Goal: Information Seeking & Learning: Learn about a topic

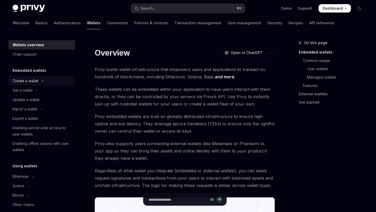
click at [43, 78] on icon "Toggle Create a wallet section" at bounding box center [43, 81] width 2 height 6
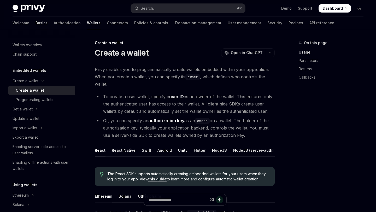
click at [35, 23] on link "Basics" at bounding box center [41, 23] width 12 height 13
type textarea "*"
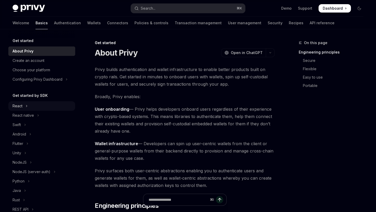
click at [42, 107] on button "React" at bounding box center [41, 105] width 67 height 9
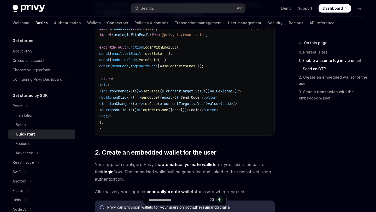
scroll to position [273, 0]
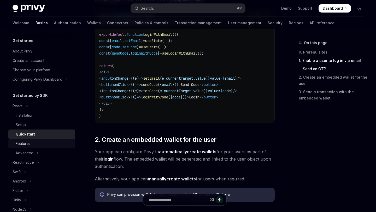
click at [53, 141] on div "Features" at bounding box center [44, 143] width 56 height 6
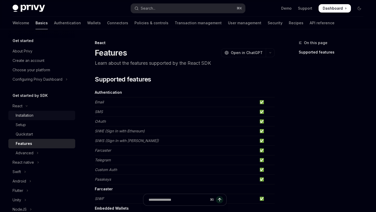
click at [45, 116] on div "Installation" at bounding box center [44, 115] width 56 height 6
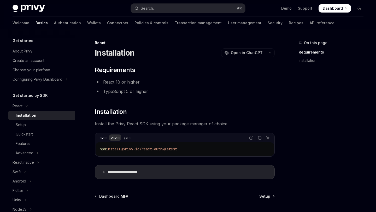
scroll to position [51, 0]
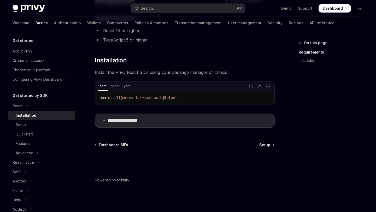
click at [276, 149] on div "**********" at bounding box center [187, 95] width 359 height 234
click at [273, 148] on div "⌘ I" at bounding box center [185, 156] width 180 height 19
click at [271, 143] on link "Setup" at bounding box center [266, 144] width 15 height 5
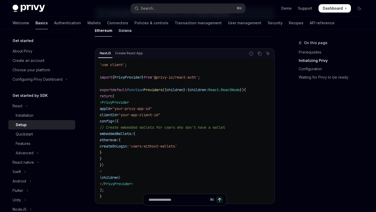
scroll to position [0, 1]
click at [261, 55] on icon "Copy the contents from the code block" at bounding box center [260, 54] width 3 height 3
click at [87, 23] on link "Wallets" at bounding box center [94, 23] width 14 height 13
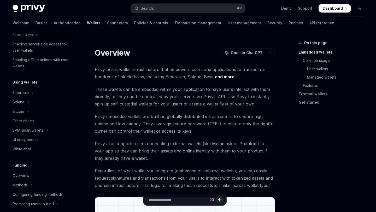
scroll to position [86, 0]
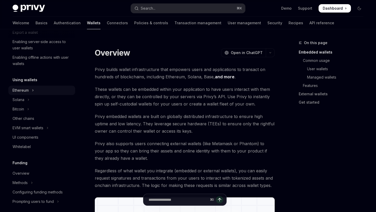
click at [35, 90] on button "Ethereum" at bounding box center [41, 90] width 67 height 9
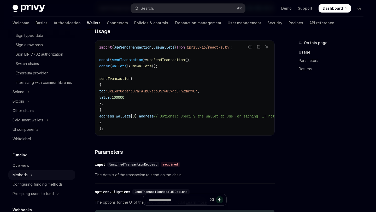
scroll to position [235, 0]
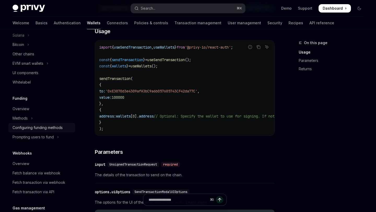
click at [58, 131] on div "Configuring funding methods" at bounding box center [38, 128] width 50 height 6
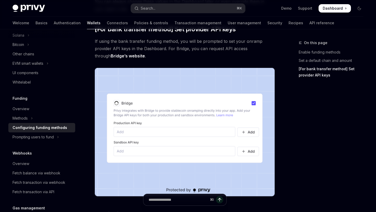
scroll to position [450, 0]
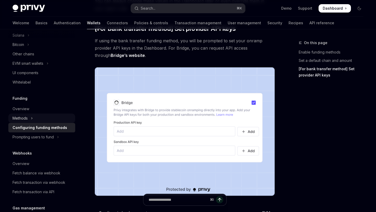
click at [32, 119] on icon "Toggle Methods section" at bounding box center [32, 118] width 1 height 2
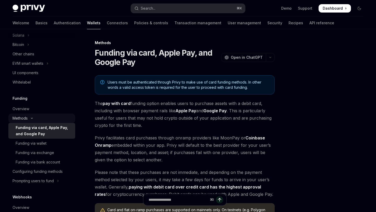
click at [32, 119] on icon "Toggle Methods section" at bounding box center [32, 118] width 6 height 2
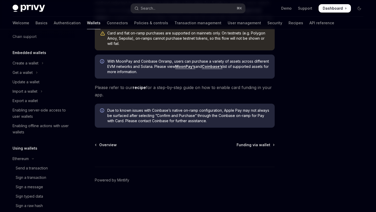
scroll to position [17, 0]
click at [54, 24] on link "Authentication" at bounding box center [67, 23] width 27 height 13
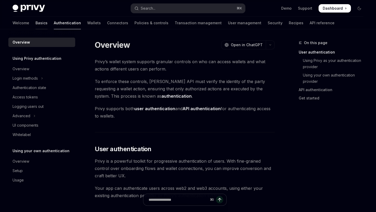
click at [35, 23] on link "Basics" at bounding box center [41, 23] width 12 height 13
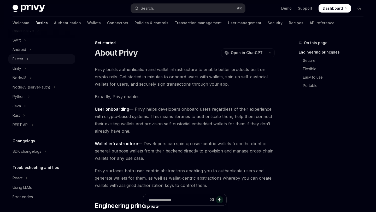
scroll to position [84, 0]
click at [87, 24] on link "Wallets" at bounding box center [94, 23] width 14 height 13
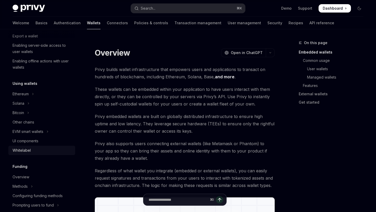
scroll to position [82, 0]
click at [35, 97] on button "Ethereum" at bounding box center [41, 94] width 67 height 9
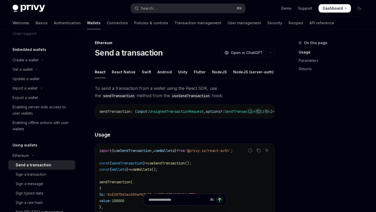
scroll to position [52, 0]
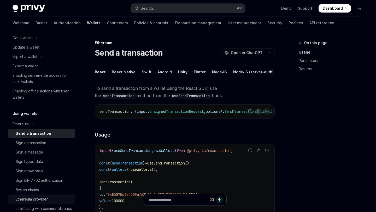
click at [45, 199] on div "Ethereum provider" at bounding box center [32, 199] width 32 height 6
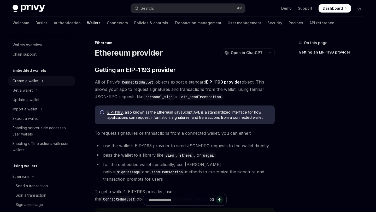
click at [47, 79] on button "Create a wallet" at bounding box center [41, 80] width 67 height 9
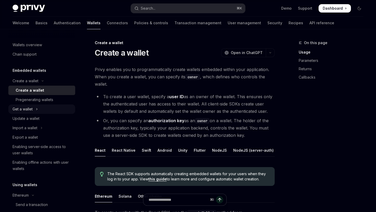
click at [40, 108] on button "Get a wallet" at bounding box center [41, 108] width 67 height 9
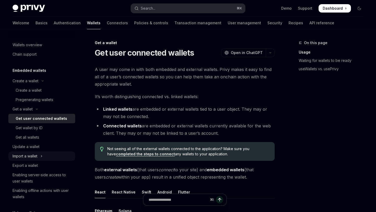
click at [44, 154] on button "Import a wallet" at bounding box center [41, 155] width 67 height 9
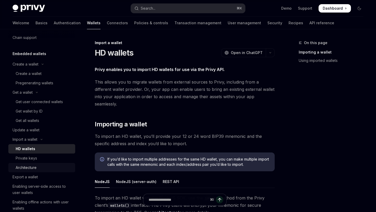
scroll to position [8, 0]
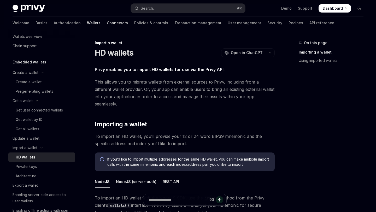
click at [107, 27] on link "Connectors" at bounding box center [117, 23] width 21 height 13
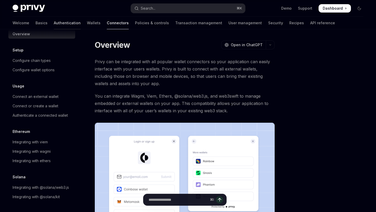
click at [54, 23] on link "Authentication" at bounding box center [67, 23] width 27 height 13
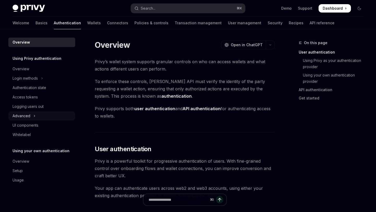
click at [37, 116] on button "Advanced" at bounding box center [41, 115] width 67 height 9
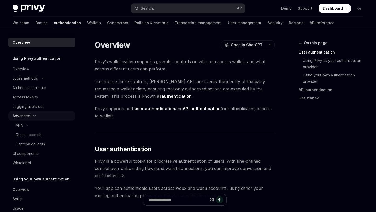
click at [37, 116] on icon "Toggle Advanced section" at bounding box center [34, 116] width 6 height 2
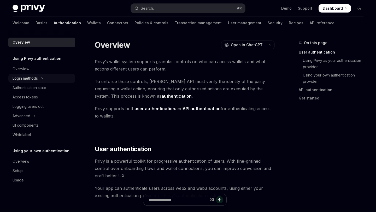
click at [45, 78] on button "Login methods" at bounding box center [41, 78] width 67 height 9
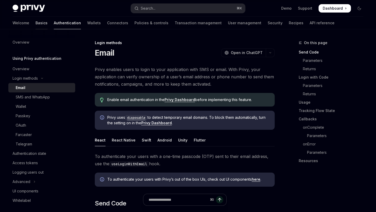
click at [35, 23] on link "Basics" at bounding box center [41, 23] width 12 height 13
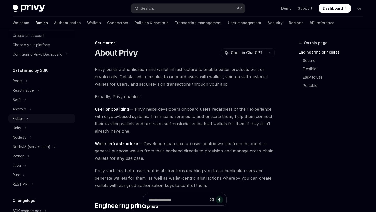
scroll to position [25, 0]
click at [28, 82] on button "React" at bounding box center [41, 80] width 67 height 9
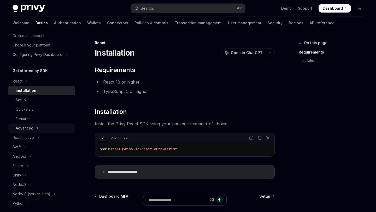
click at [38, 129] on button "Advanced" at bounding box center [41, 127] width 67 height 9
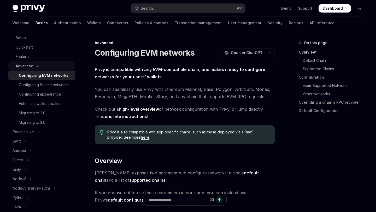
scroll to position [87, 0]
click at [165, 12] on button "Search... ⌘ K" at bounding box center [188, 8] width 114 height 9
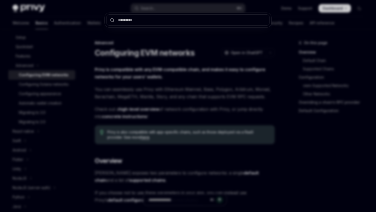
click at [167, 85] on div at bounding box center [188, 106] width 376 height 212
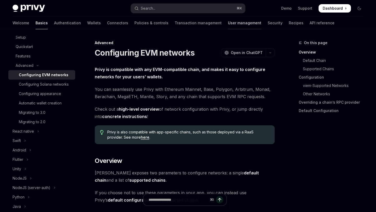
click at [228, 25] on link "User management" at bounding box center [244, 23] width 33 height 13
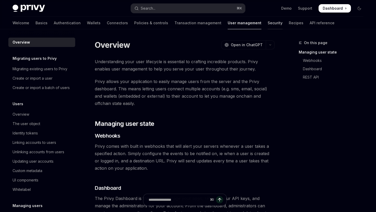
click at [268, 24] on link "Security" at bounding box center [275, 23] width 15 height 13
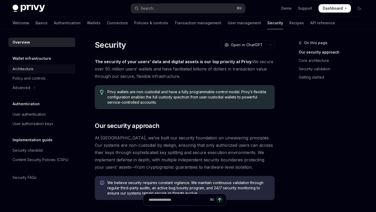
click at [32, 69] on div "Architecture" at bounding box center [23, 69] width 21 height 6
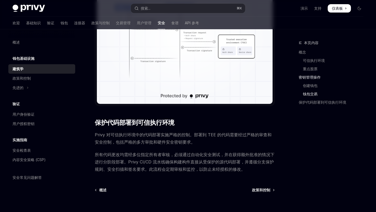
scroll to position [875, 0]
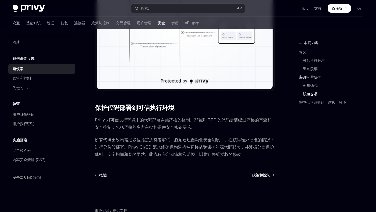
click at [218, 126] on span "Privy 对可信执行环境中的代码部署实施严格的控制。部署到 TEE 的代码需要经过严格的审查和安全控制，包括严格的多方审批和硬件安全密钥要求。" at bounding box center [185, 123] width 180 height 15
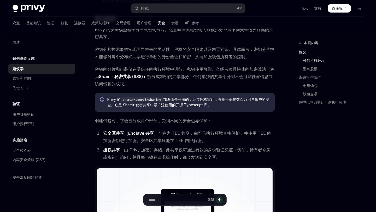
scroll to position [254, 0]
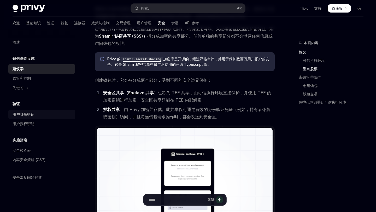
click at [35, 115] on div "用户身份验证" at bounding box center [43, 114] width 60 height 6
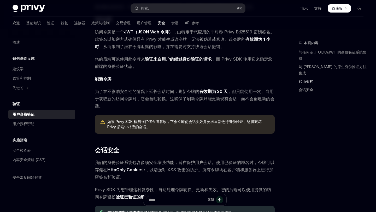
scroll to position [383, 0]
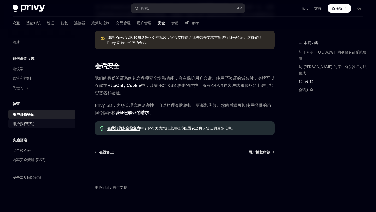
click at [36, 125] on div "用户授权密钥" at bounding box center [43, 124] width 60 height 6
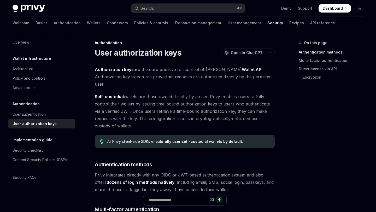
click at [173, 43] on div "Authentication" at bounding box center [185, 42] width 180 height 5
click at [186, 24] on link "Transaction management" at bounding box center [197, 23] width 47 height 13
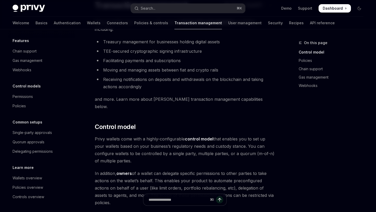
scroll to position [40, 0]
click at [228, 23] on link "User management" at bounding box center [244, 23] width 33 height 13
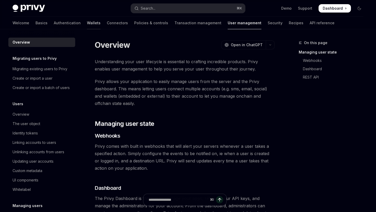
click at [87, 23] on link "Wallets" at bounding box center [94, 23] width 14 height 13
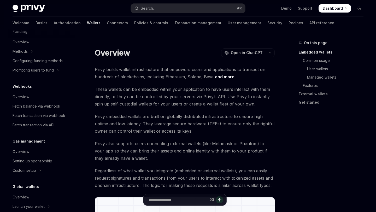
scroll to position [236, 0]
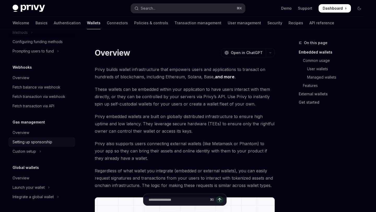
click at [40, 144] on div "Setting up sponsorship" at bounding box center [33, 142] width 40 height 6
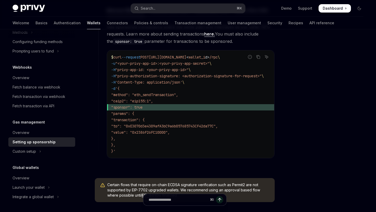
scroll to position [351, 0]
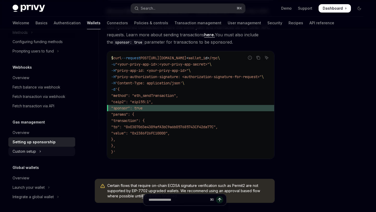
click at [43, 151] on button "Custom setup" at bounding box center [41, 151] width 67 height 9
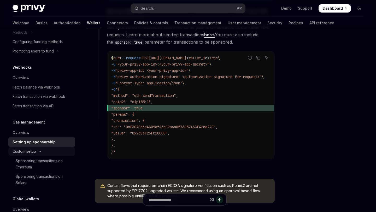
type textarea "*"
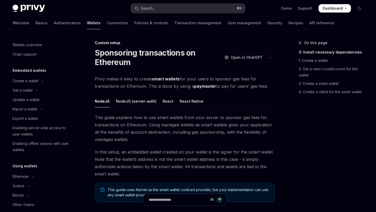
click at [172, 7] on button "Search... ⌘ K" at bounding box center [188, 8] width 114 height 9
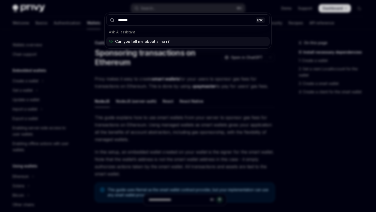
type input "*****"
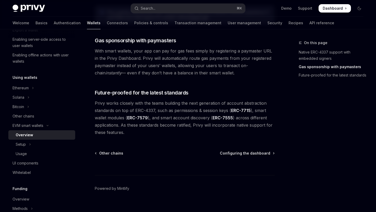
scroll to position [419, 0]
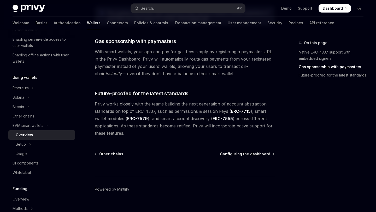
click at [227, 157] on div "⌘ I" at bounding box center [185, 166] width 180 height 19
click at [231, 151] on span "Configuring the dashboard" at bounding box center [245, 153] width 50 height 5
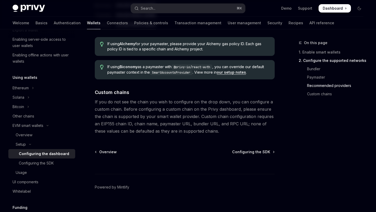
scroll to position [713, 0]
click at [246, 152] on span "Configuring the SDK" at bounding box center [251, 152] width 38 height 5
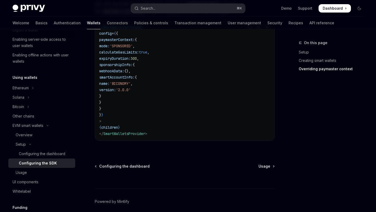
scroll to position [462, 0]
click at [263, 169] on span "Usage" at bounding box center [264, 166] width 12 height 5
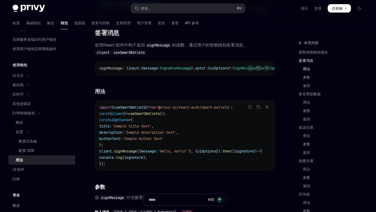
scroll to position [107, 0]
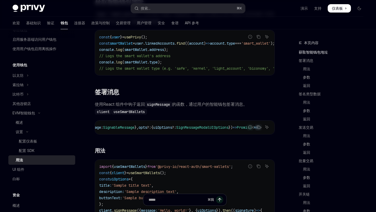
scroll to position [0, 3]
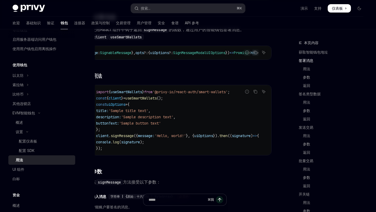
scroll to position [192, 0]
click at [311, 125] on link "发送交易" at bounding box center [333, 127] width 69 height 8
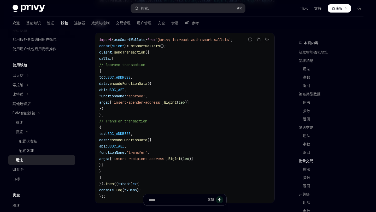
scroll to position [1133, 0]
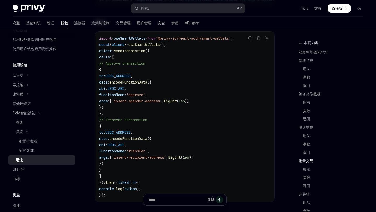
click at [158, 21] on font "安全" at bounding box center [161, 23] width 7 height 4
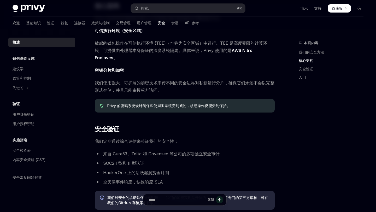
scroll to position [284, 0]
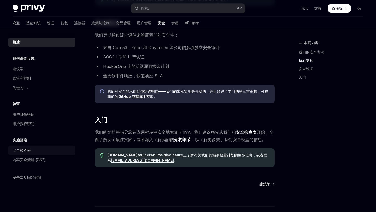
click at [28, 149] on font "安全检查表" at bounding box center [22, 150] width 18 height 4
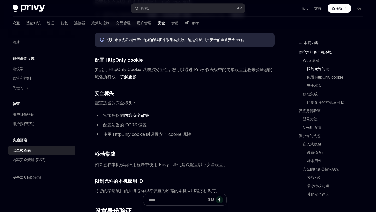
scroll to position [205, 0]
click at [158, 20] on link "安全" at bounding box center [161, 23] width 7 height 13
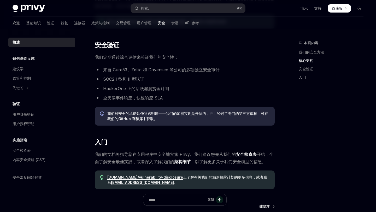
scroll to position [263, 0]
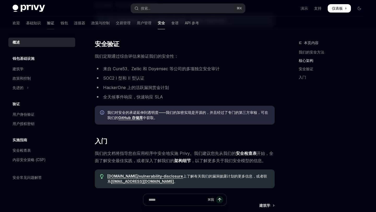
click at [47, 24] on font "验证" at bounding box center [50, 23] width 7 height 4
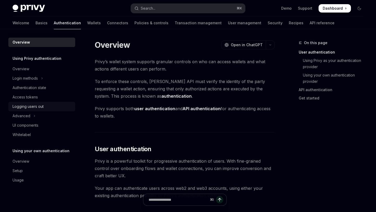
click at [63, 109] on div "Logging users out" at bounding box center [43, 106] width 60 height 6
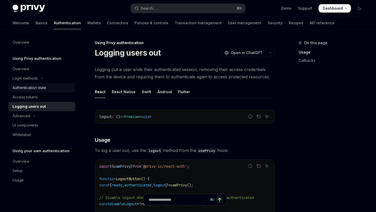
click at [46, 88] on div "Authentication state" at bounding box center [30, 88] width 34 height 6
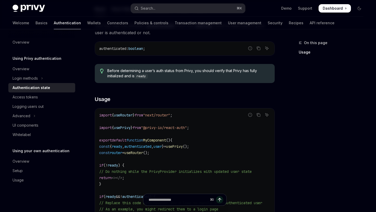
scroll to position [89, 0]
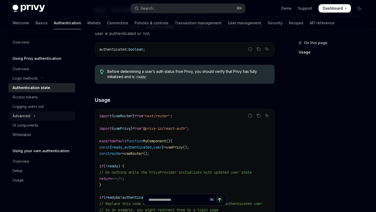
click at [34, 117] on icon "Toggle Advanced section" at bounding box center [34, 116] width 2 height 6
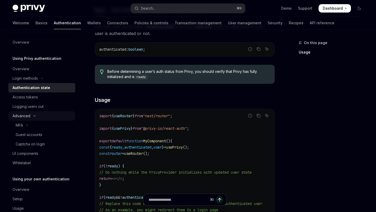
click at [34, 117] on icon "Toggle Advanced section" at bounding box center [34, 116] width 6 height 2
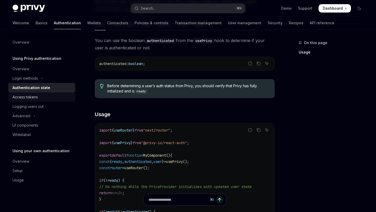
scroll to position [73, 0]
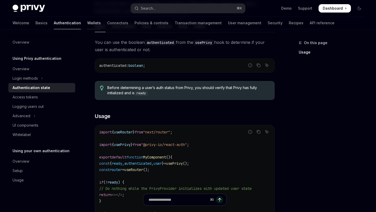
click at [87, 20] on link "Wallets" at bounding box center [94, 23] width 14 height 13
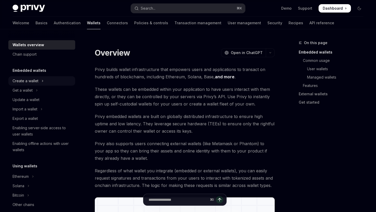
click at [42, 84] on icon "Toggle Create a wallet section" at bounding box center [43, 81] width 2 height 6
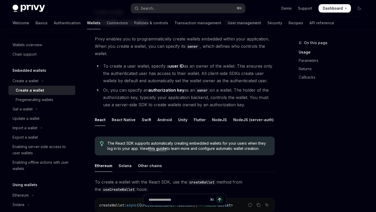
scroll to position [29, 0]
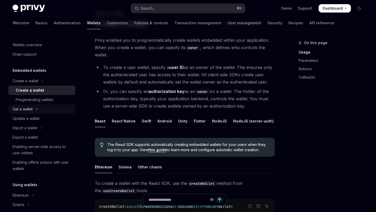
click at [39, 109] on button "Get a wallet" at bounding box center [41, 108] width 67 height 9
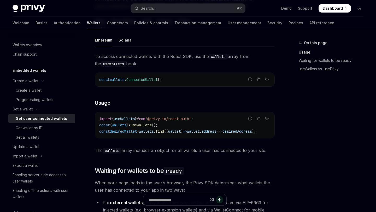
scroll to position [170, 0]
click at [47, 128] on div "Get wallet by ID" at bounding box center [44, 128] width 56 height 6
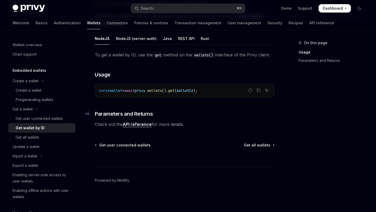
scroll to position [65, 0]
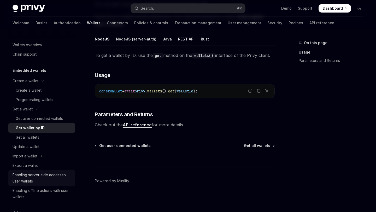
click at [45, 177] on div "Enabling server-side access to user wallets" at bounding box center [43, 178] width 60 height 13
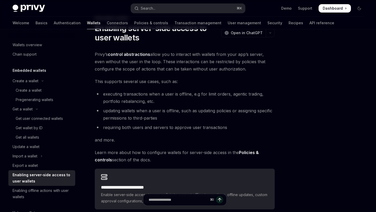
scroll to position [29, 0]
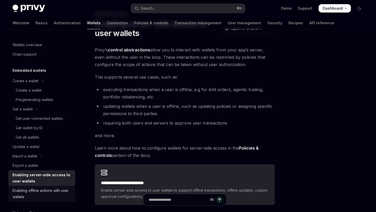
click at [52, 191] on div "Enabling offline actions with user wallets" at bounding box center [43, 193] width 60 height 13
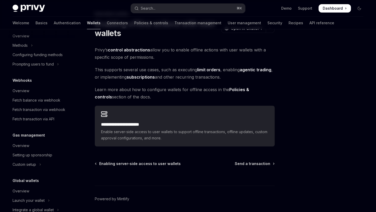
scroll to position [274, 0]
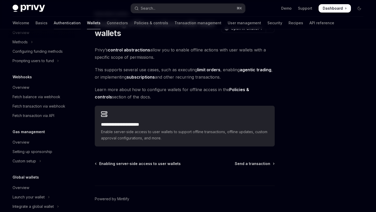
click at [54, 23] on link "Authentication" at bounding box center [67, 23] width 27 height 13
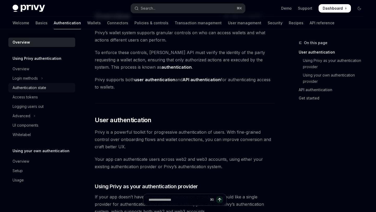
click at [44, 89] on div "Authentication state" at bounding box center [30, 88] width 34 height 6
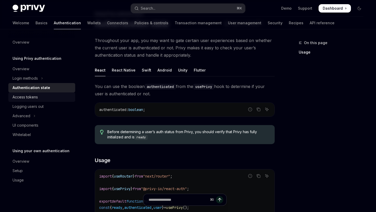
click at [43, 97] on div "Access tokens" at bounding box center [43, 97] width 60 height 6
type textarea "*"
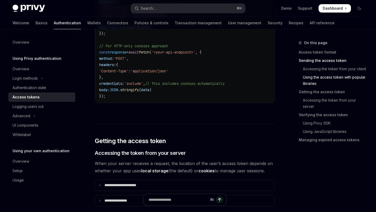
scroll to position [562, 0]
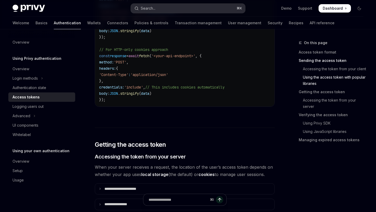
click at [185, 4] on button "Search... ⌘ K" at bounding box center [188, 8] width 114 height 9
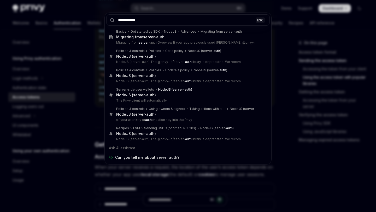
type input "**********"
click at [87, 94] on div "**********" at bounding box center [188, 106] width 376 height 212
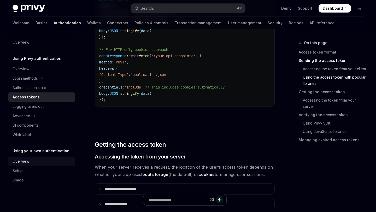
click at [40, 161] on div "Overview" at bounding box center [43, 161] width 60 height 6
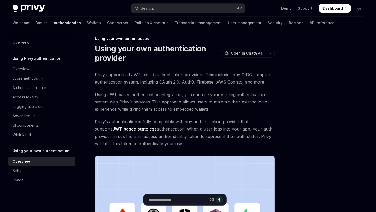
scroll to position [2, 0]
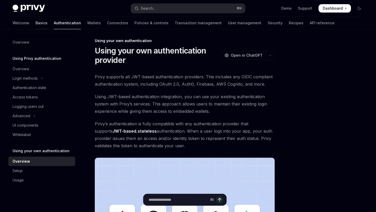
click at [35, 23] on link "Basics" at bounding box center [41, 23] width 12 height 13
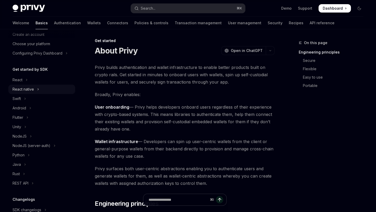
scroll to position [26, 0]
click at [53, 145] on button "NodeJS (server-auth)" at bounding box center [41, 145] width 67 height 9
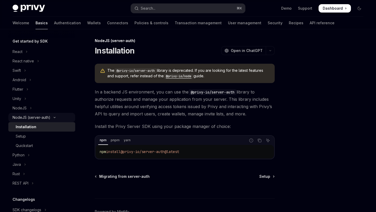
scroll to position [63, 0]
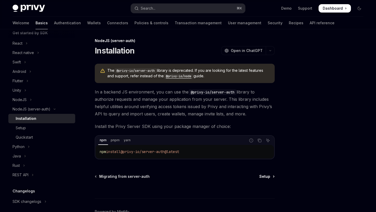
click at [264, 178] on span "Setup" at bounding box center [264, 176] width 11 height 5
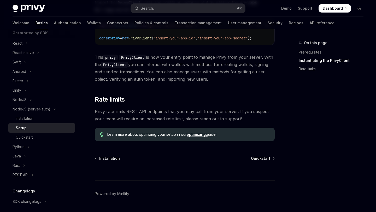
scroll to position [167, 0]
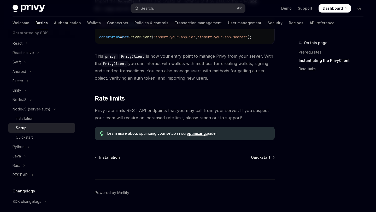
click at [265, 156] on div "NodeJS (server-auth) Setup OpenAI Open in ChatGPT OpenAI Open in ChatGPT The @p…" at bounding box center [136, 49] width 280 height 352
click at [265, 162] on div "⌘ I" at bounding box center [185, 169] width 180 height 19
click at [268, 159] on span "Quickstart" at bounding box center [260, 157] width 19 height 5
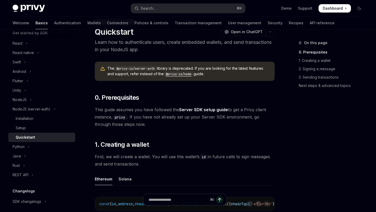
scroll to position [15, 0]
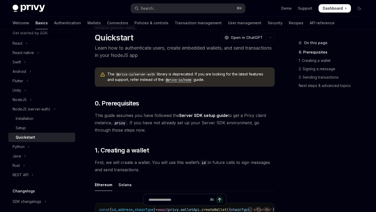
click at [186, 80] on code "@privy-io/node" at bounding box center [179, 79] width 30 height 5
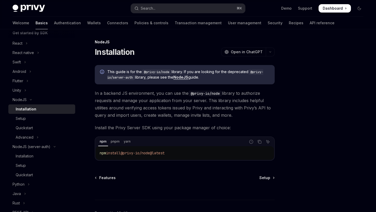
scroll to position [1, 0]
click at [261, 176] on span "Setup" at bounding box center [264, 177] width 11 height 5
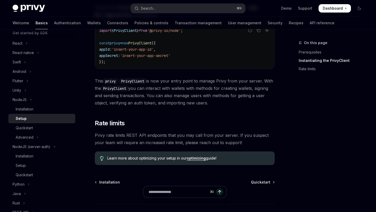
scroll to position [187, 0]
click at [252, 181] on span "Quickstart" at bounding box center [260, 181] width 19 height 5
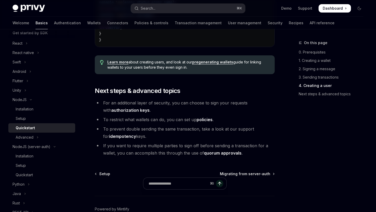
scroll to position [1072, 0]
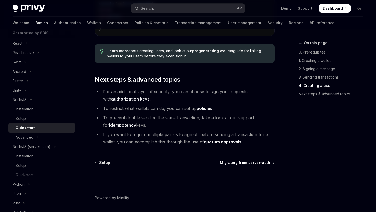
click at [253, 165] on span "Migrating from server-auth" at bounding box center [245, 162] width 50 height 5
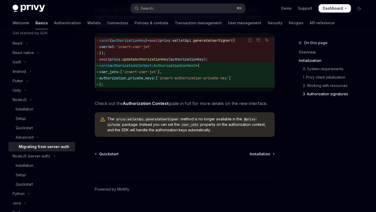
scroll to position [707, 0]
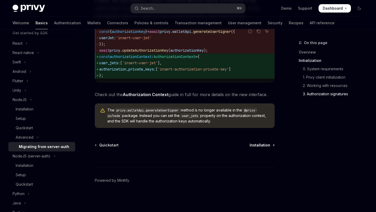
click at [258, 148] on span "Installation" at bounding box center [260, 145] width 21 height 5
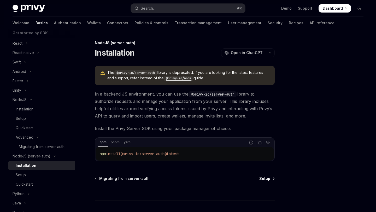
click at [263, 179] on span "Setup" at bounding box center [264, 178] width 11 height 5
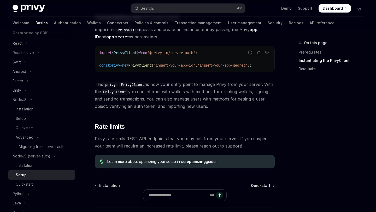
scroll to position [143, 0]
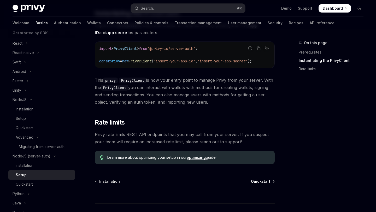
click at [266, 184] on span "Quickstart" at bounding box center [260, 181] width 19 height 5
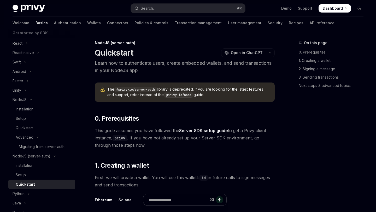
type textarea "*"
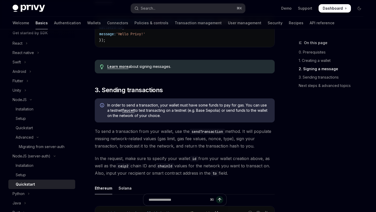
scroll to position [312, 0]
